Goal: Task Accomplishment & Management: Use online tool/utility

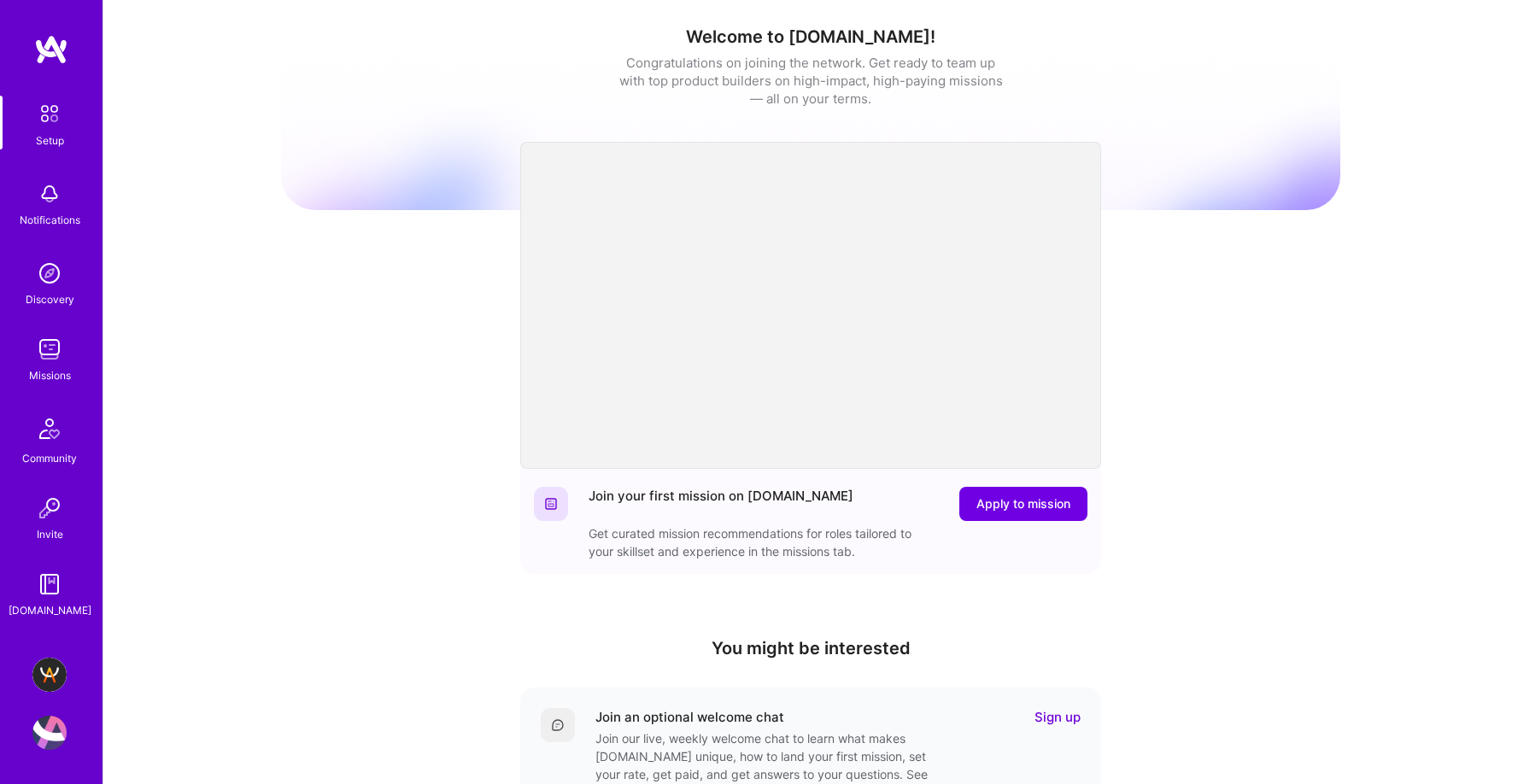
click at [63, 47] on img at bounding box center [51, 49] width 34 height 30
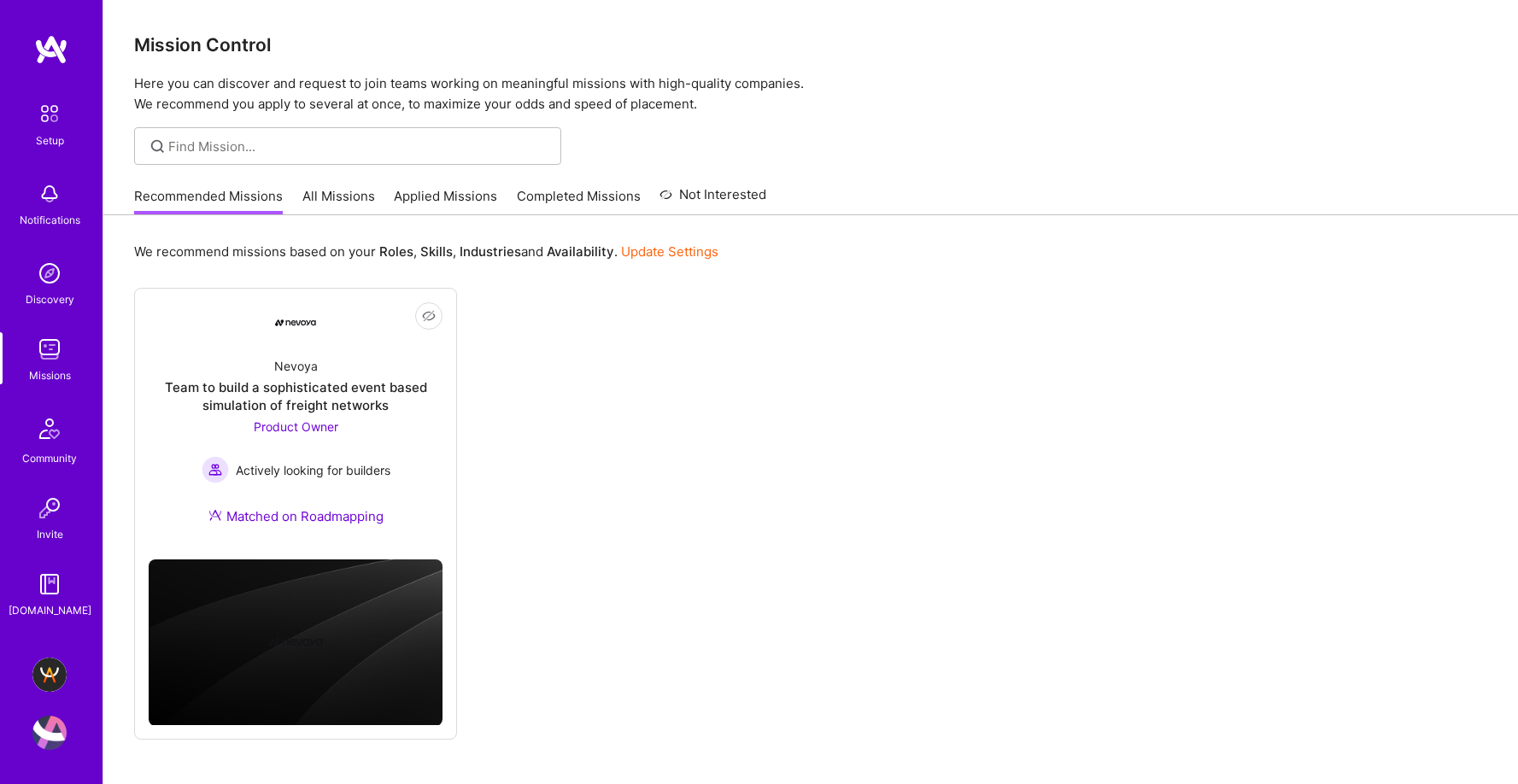
click at [55, 680] on img at bounding box center [49, 675] width 34 height 34
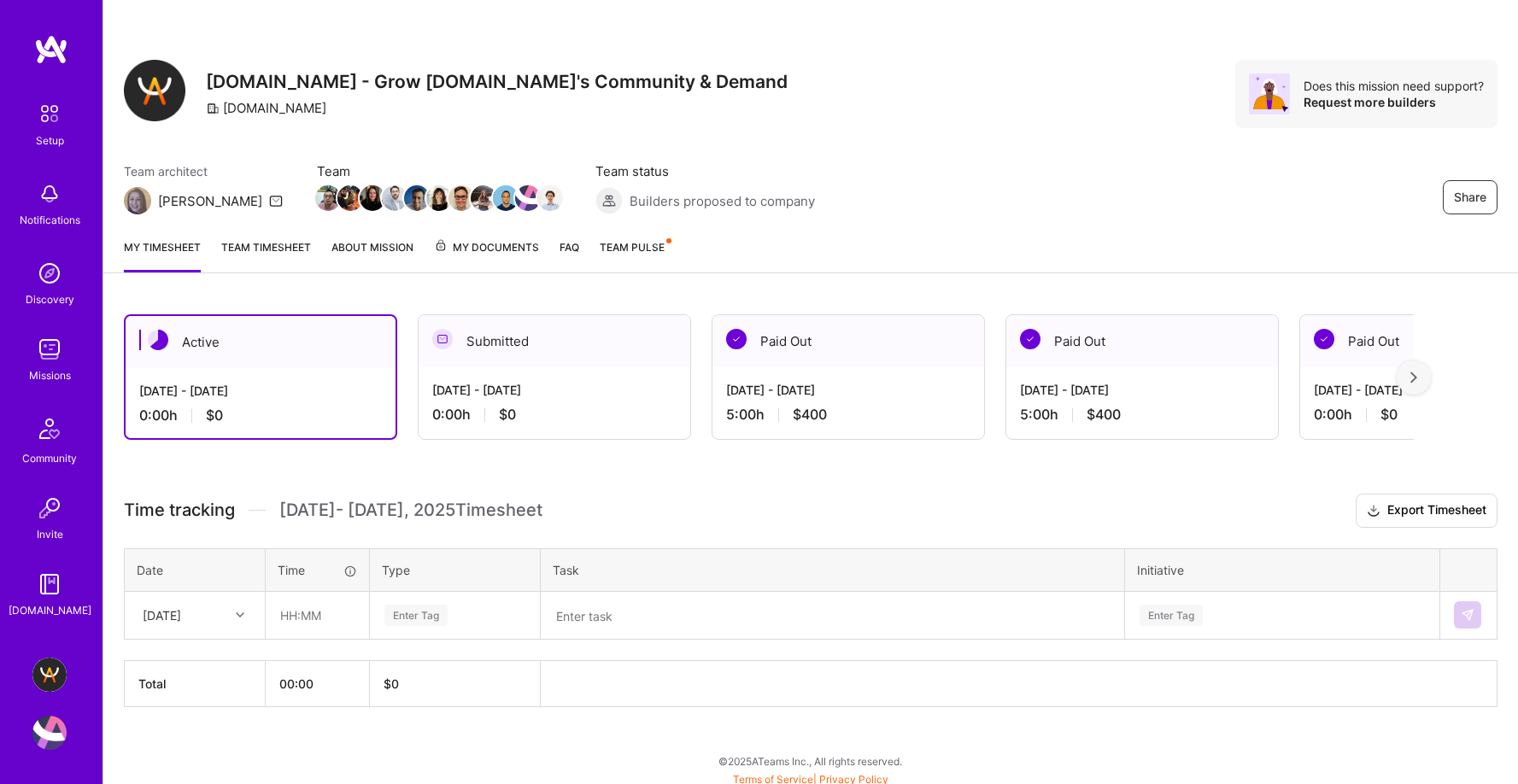
click at [579, 617] on textarea at bounding box center [833, 616] width 580 height 45
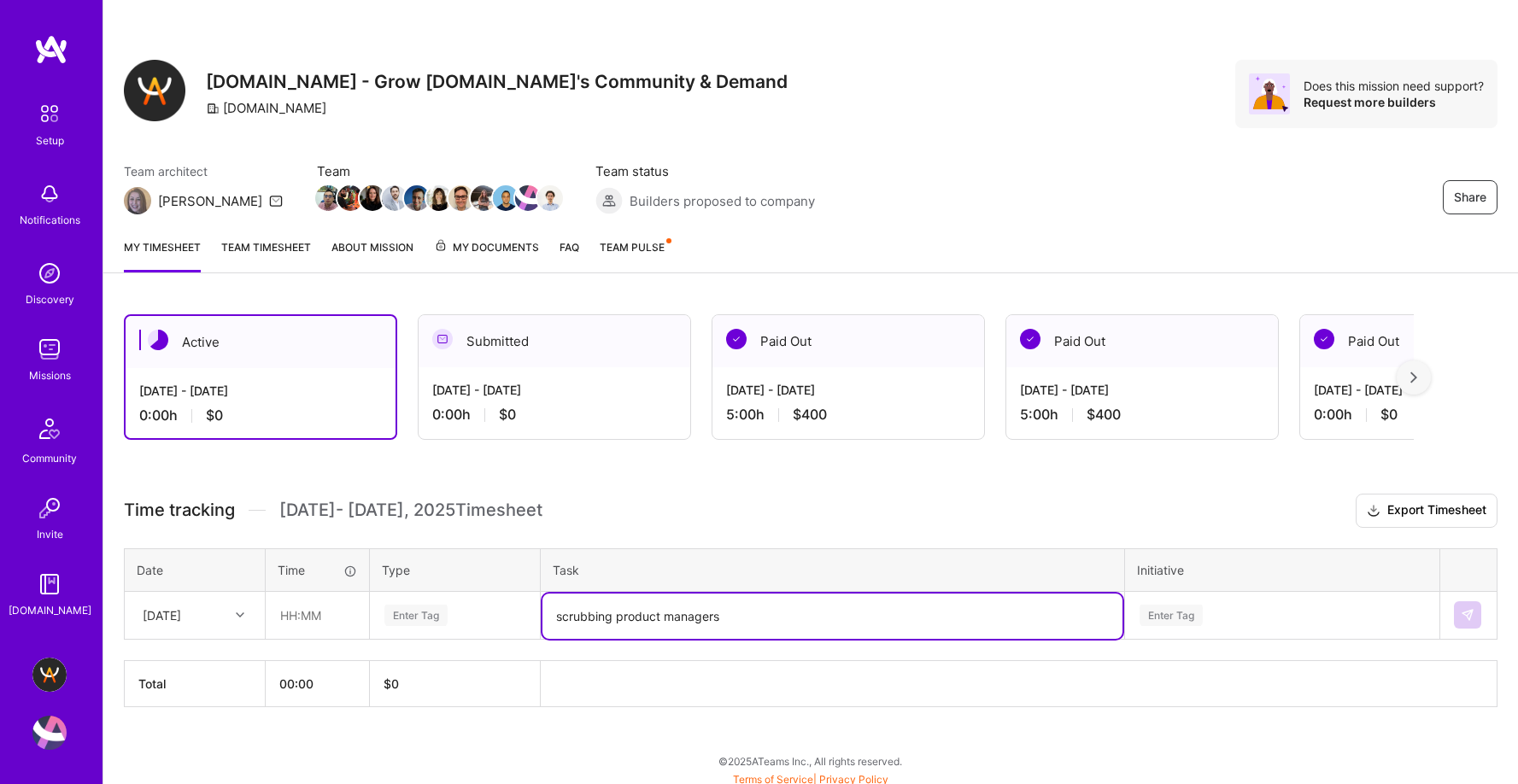
type textarea "scrubbing product managers"
click at [293, 614] on input "text" at bounding box center [317, 615] width 101 height 45
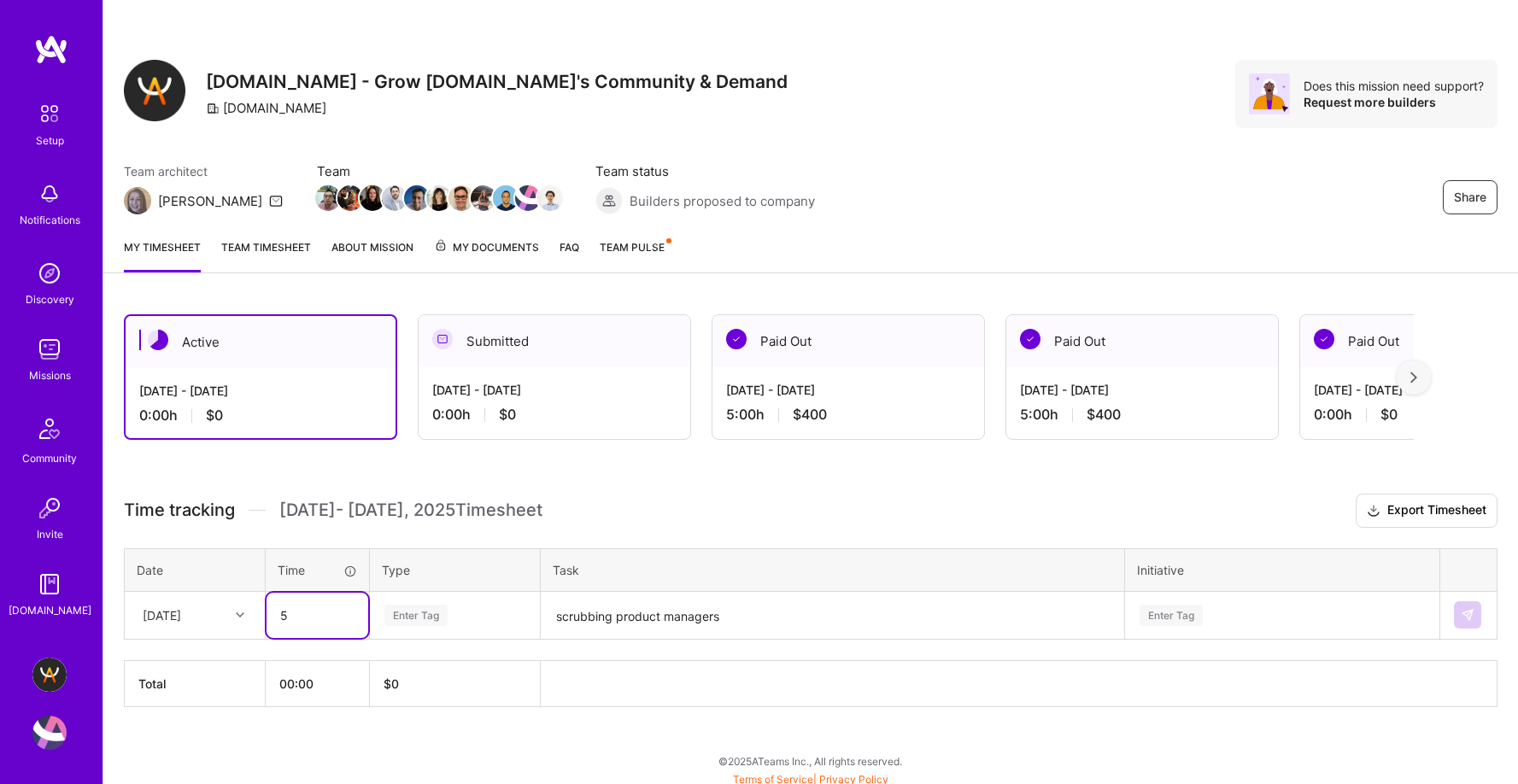
click at [335, 613] on input "5" at bounding box center [317, 615] width 101 height 45
type input "05:00"
click at [609, 487] on div "Active [DATE] - [DATE] 0:00 h $0 Submitted [DATE] - [DATE] 0:00 h $0 Paid Out […" at bounding box center [810, 543] width 1415 height 497
click at [670, 512] on h3 "Time tracking [DATE] - [DATE] Timesheet Export Timesheet" at bounding box center [810, 510] width 1374 height 34
click at [779, 224] on div "My timesheet Team timesheet About Mission My Documents FAQ Team Pulse" at bounding box center [810, 248] width 1415 height 48
